Goal: Information Seeking & Learning: Stay updated

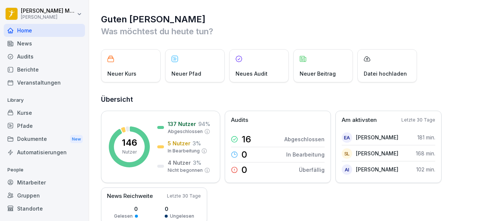
click at [39, 139] on div "Dokumente New" at bounding box center [44, 139] width 81 height 14
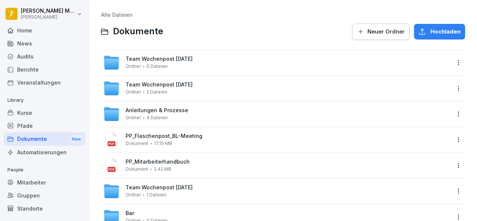
click at [28, 45] on div "News" at bounding box center [44, 43] width 81 height 13
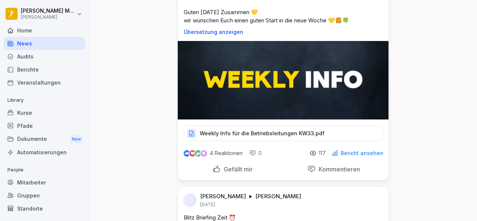
scroll to position [296, 0]
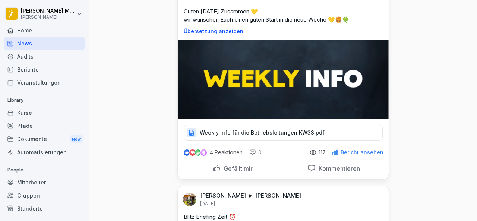
click at [231, 136] on p "Weekly Info für die Betriebsleitungen KW33.pdf" at bounding box center [262, 132] width 125 height 7
click at [235, 172] on p "Gefällt mir" at bounding box center [237, 168] width 32 height 7
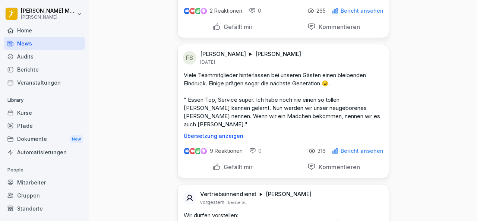
scroll to position [563, 0]
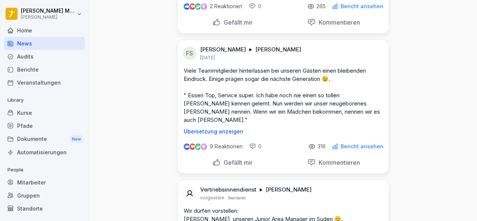
click at [232, 161] on p "Gefällt mir" at bounding box center [237, 162] width 32 height 7
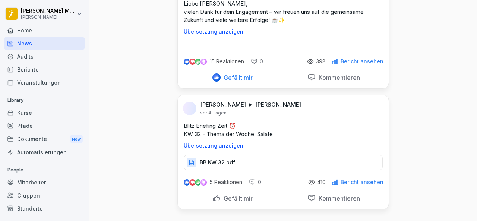
scroll to position [1517, 0]
